Goal: Find specific page/section: Find specific page/section

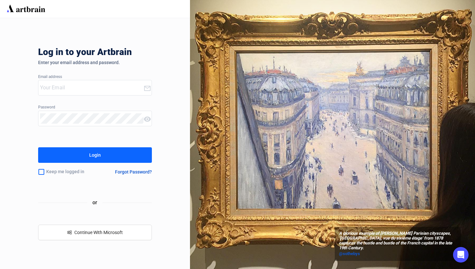
click at [128, 86] on input "email" at bounding box center [92, 87] width 104 height 10
click at [109, 84] on input "email" at bounding box center [92, 87] width 104 height 10
type input "[PERSON_NAME][EMAIL_ADDRESS][DOMAIN_NAME]"
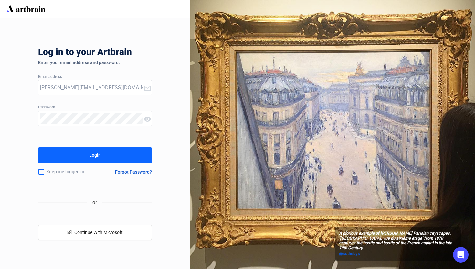
click at [101, 151] on button "Login" at bounding box center [95, 155] width 114 height 16
click at [96, 93] on div at bounding box center [90, 87] width 105 height 15
click at [84, 85] on input "email" at bounding box center [92, 87] width 104 height 10
type input "[PERSON_NAME][EMAIL_ADDRESS][DOMAIN_NAME]"
click at [104, 149] on button "Login" at bounding box center [95, 155] width 114 height 16
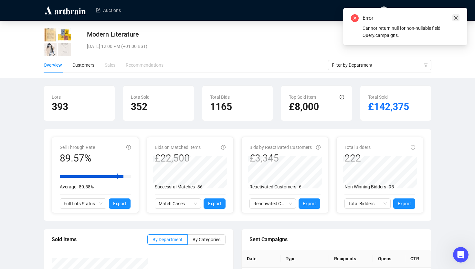
click at [458, 18] on icon "close" at bounding box center [456, 18] width 5 height 5
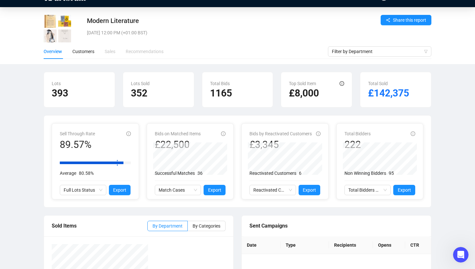
scroll to position [14, 0]
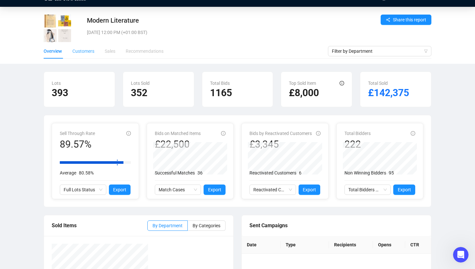
click at [88, 45] on div "Customers" at bounding box center [83, 51] width 22 height 15
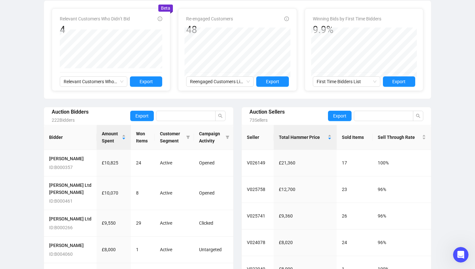
scroll to position [151, 0]
